Goal: Task Accomplishment & Management: Manage account settings

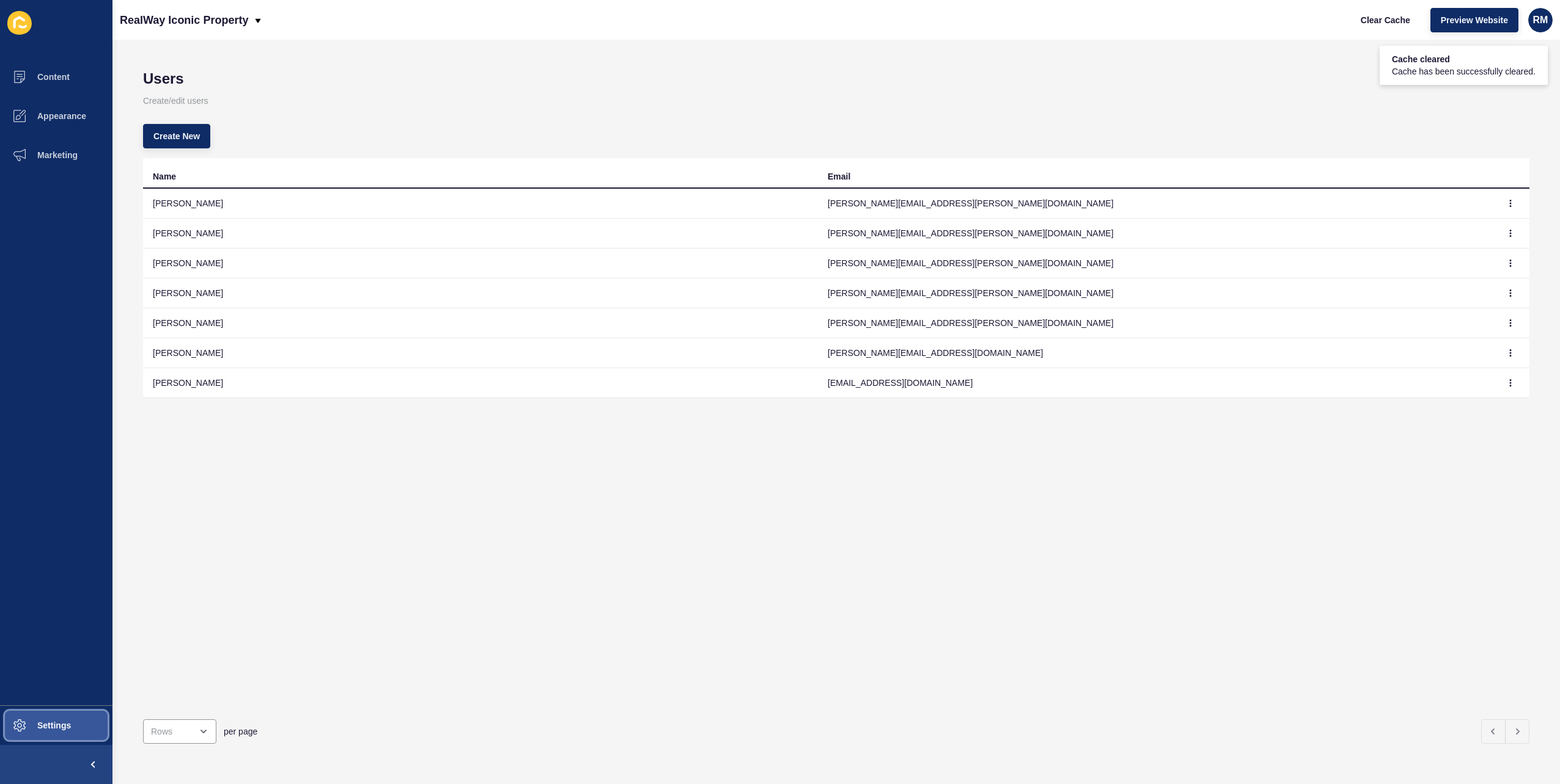
click at [54, 714] on button "Settings" at bounding box center [56, 725] width 112 height 39
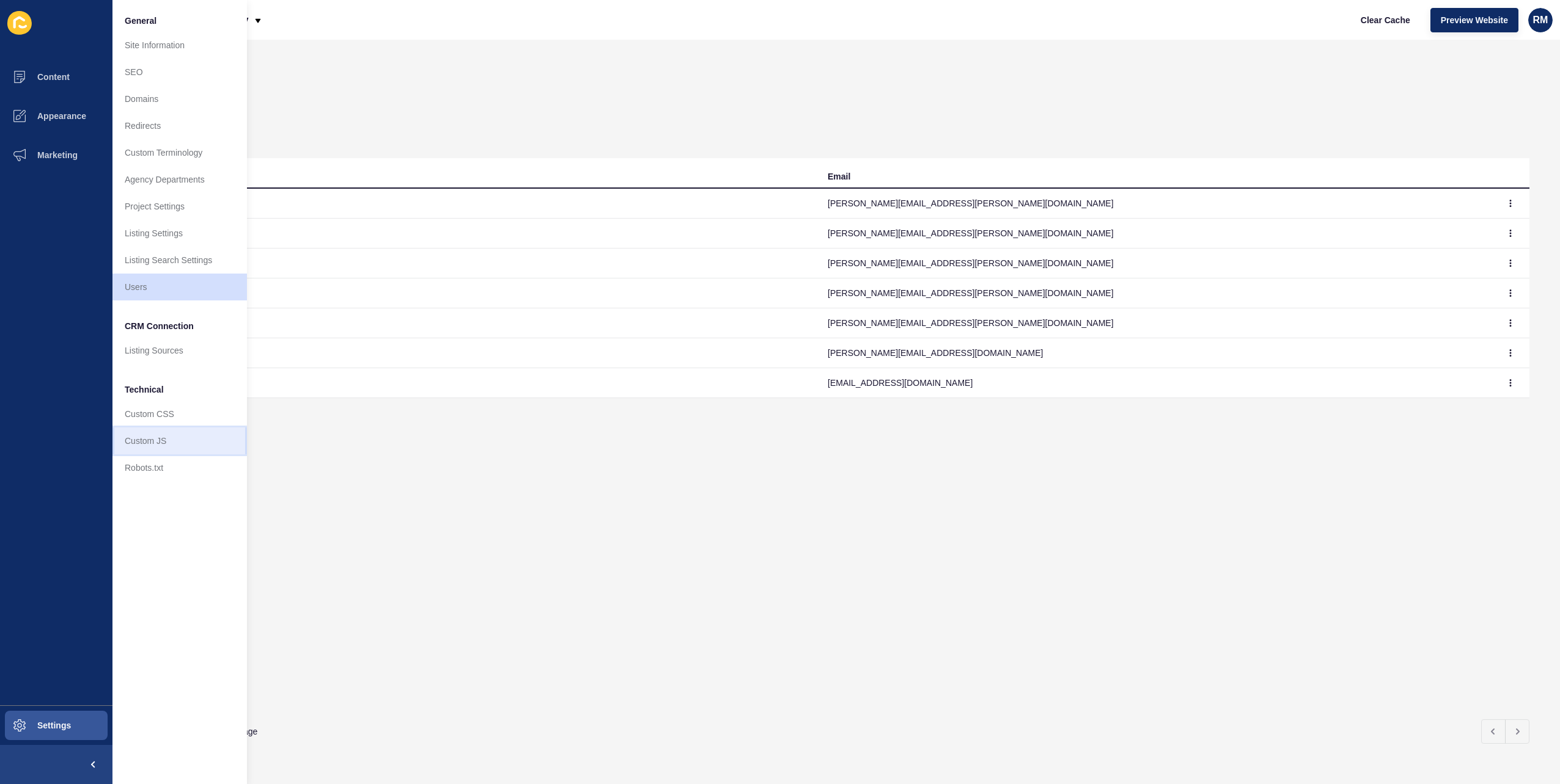
click at [161, 436] on link "Custom JS" at bounding box center [179, 441] width 135 height 27
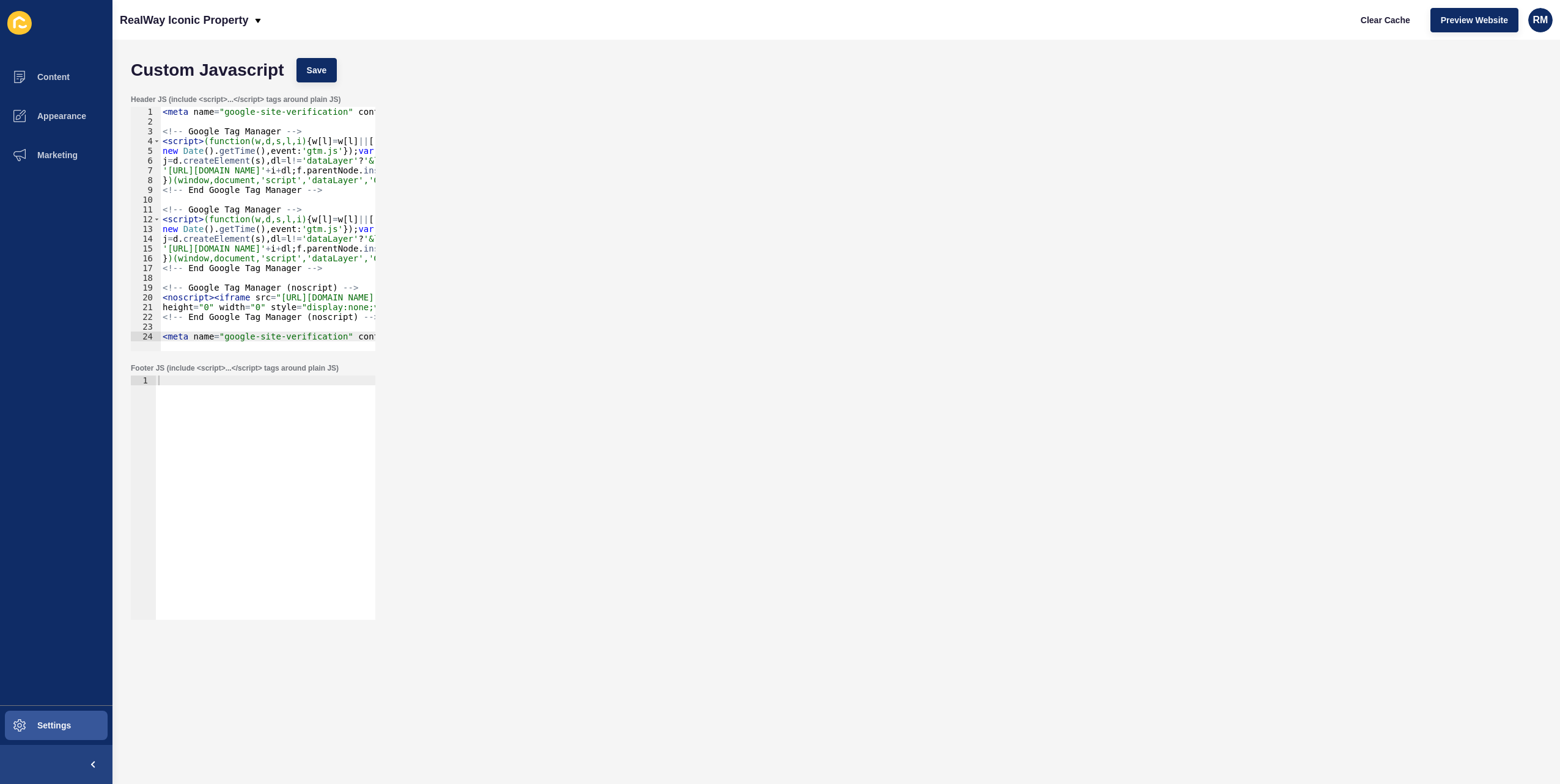
click at [335, 325] on div "< meta name = "google-site-verification" content = "aaGzbIfPoMaefjXHoogJAiFroAI…" at bounding box center [384, 234] width 447 height 255
type textarea "<meta name="google-site-verification" content="TBD0PPgNW8kQ0gvwfD64YryzTuPoW9ow…"
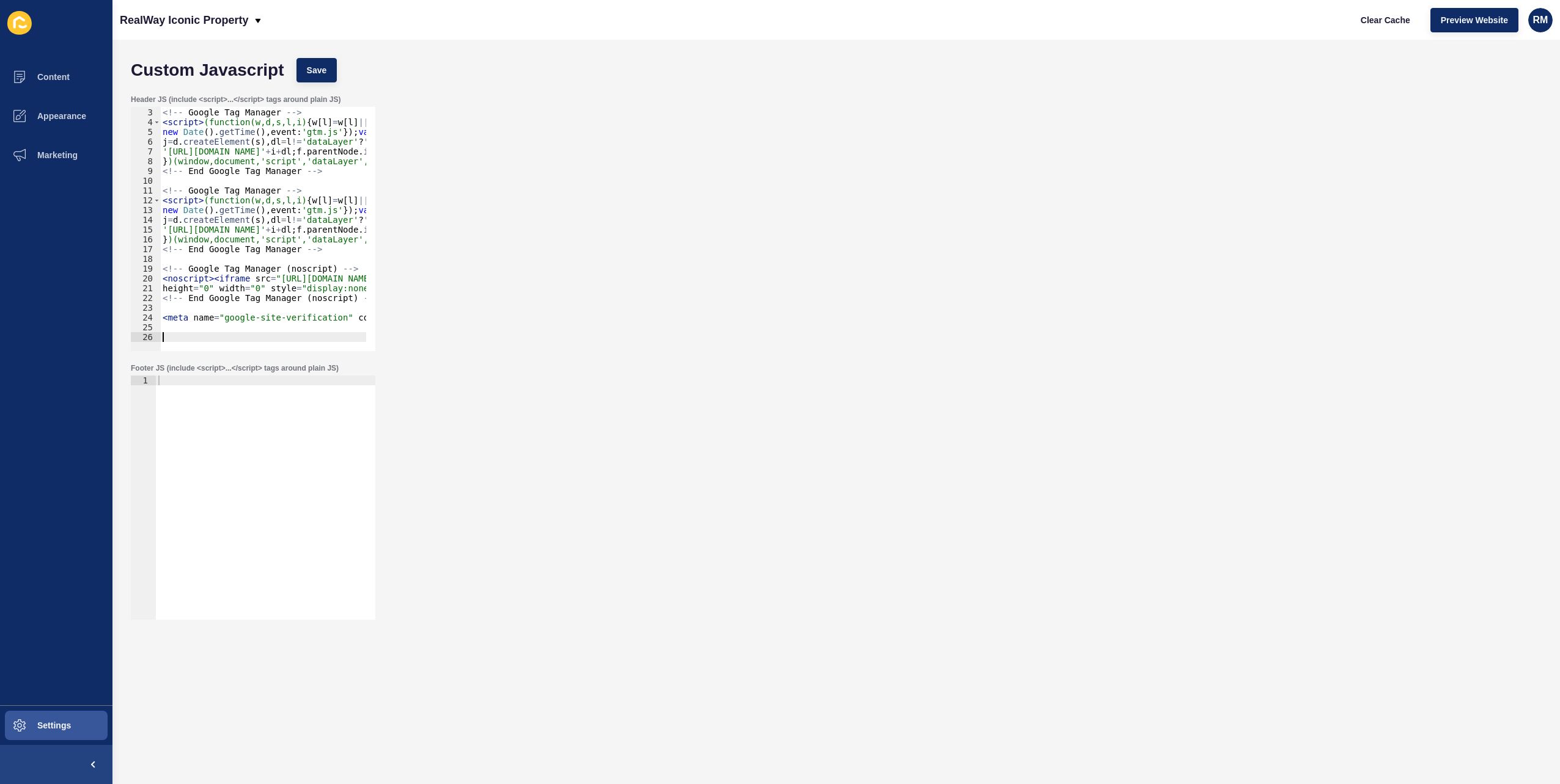
paste textarea "</script>"
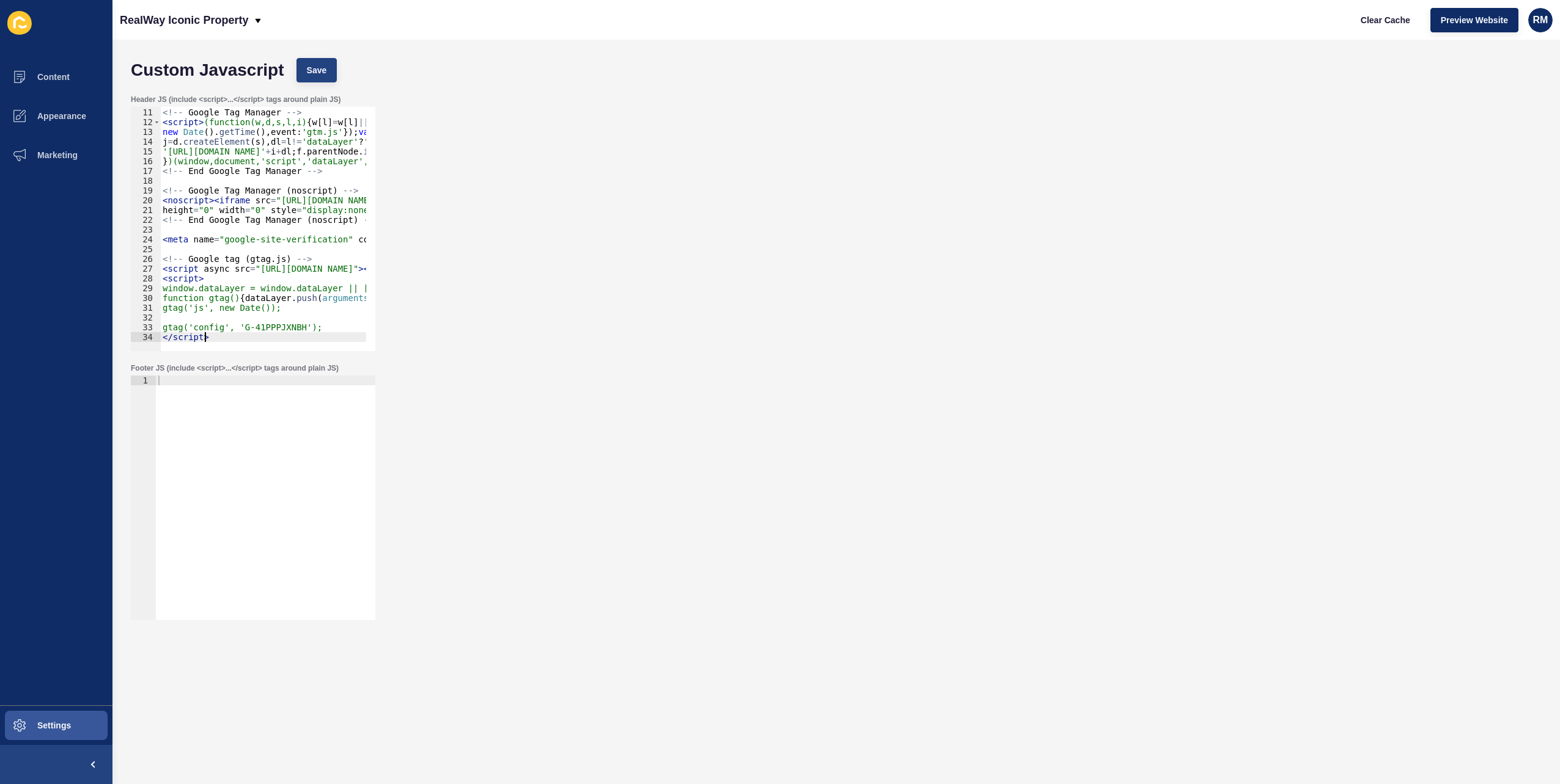
type textarea "</script>"
click at [318, 75] on span "Save" at bounding box center [317, 70] width 20 height 12
click at [1050, 180] on div "Header JS (include <script>...</script> tags around plain JS) </script> 10 11 1…" at bounding box center [836, 223] width 1423 height 269
click at [1384, 10] on button "Clear Cache" at bounding box center [1385, 21] width 70 height 25
click at [709, 138] on div "Header JS (include <script>...</script> tags around plain JS) </script> 10 11 1…" at bounding box center [836, 223] width 1423 height 269
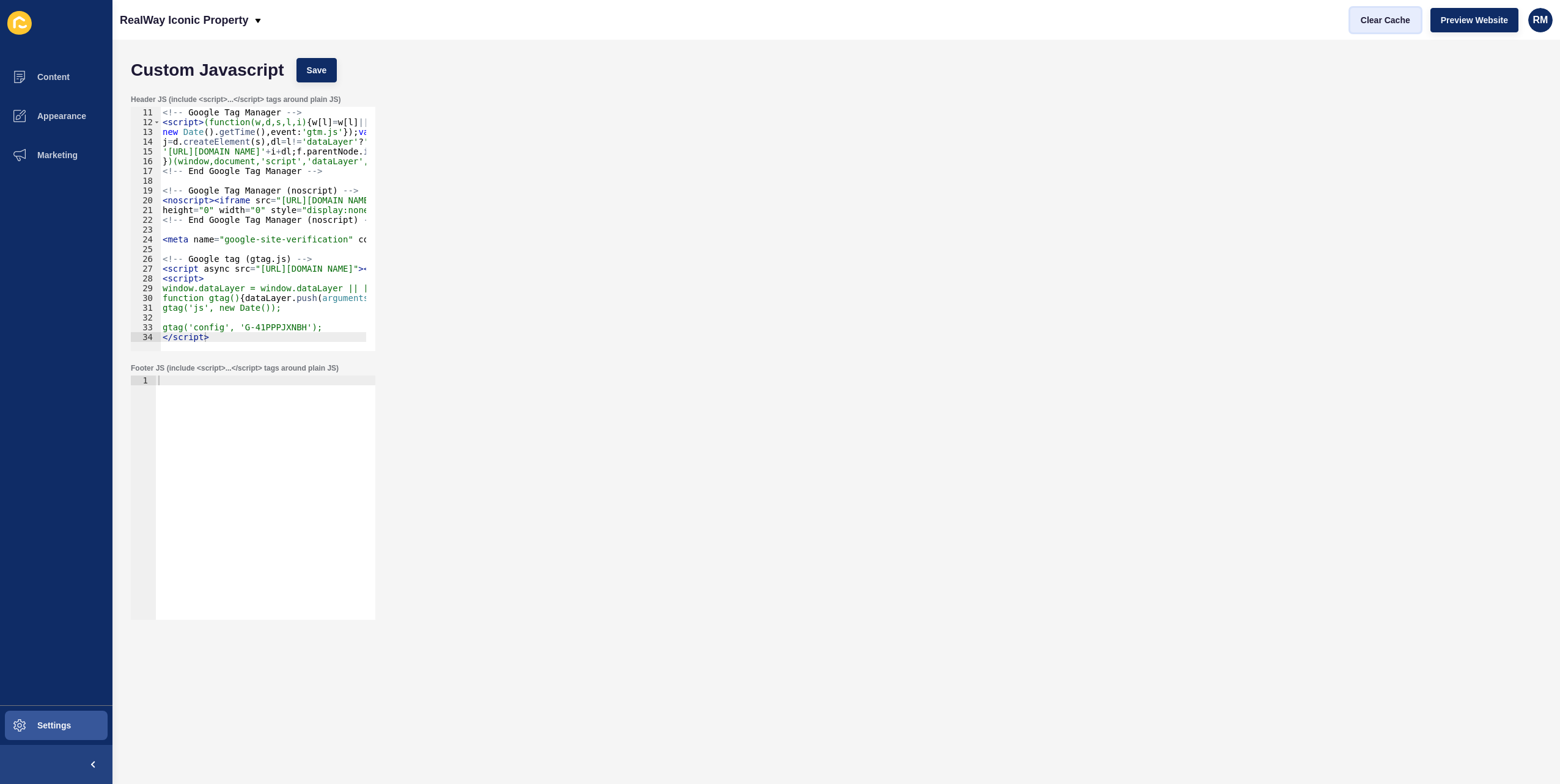
click at [1356, 28] on button "Clear Cache" at bounding box center [1385, 21] width 70 height 25
click at [1369, 22] on span "Clear Cache" at bounding box center [1385, 21] width 49 height 12
